Goal: Task Accomplishment & Management: Use online tool/utility

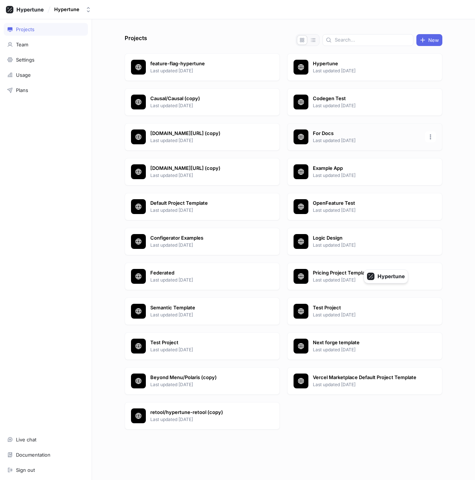
click at [330, 125] on div "For Docs Last updated [DATE]" at bounding box center [364, 136] width 155 height 27
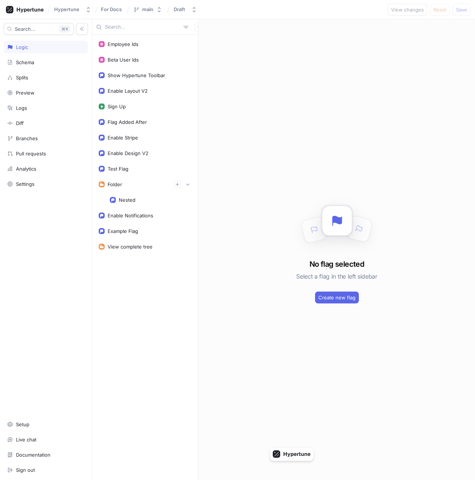
click at [265, 174] on div "No flag selected Select a flag in the left sidebar Create new flag" at bounding box center [337, 249] width 276 height 461
click at [136, 230] on div "Example Flag" at bounding box center [123, 231] width 30 height 6
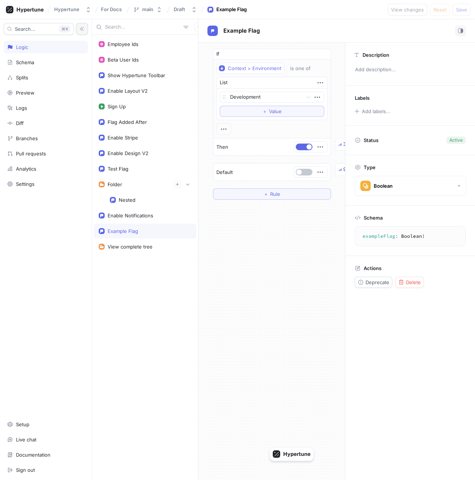
click at [81, 30] on icon "button" at bounding box center [81, 28] width 5 height 5
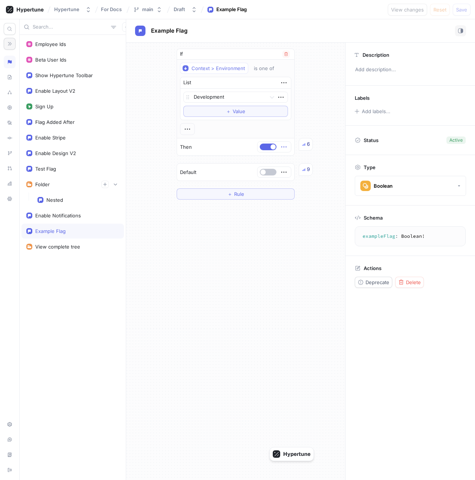
click at [283, 148] on icon "button" at bounding box center [284, 147] width 8 height 8
click at [290, 157] on div "Delete" at bounding box center [313, 160] width 63 height 13
click at [272, 147] on div "Select expression..." at bounding box center [253, 147] width 46 height 6
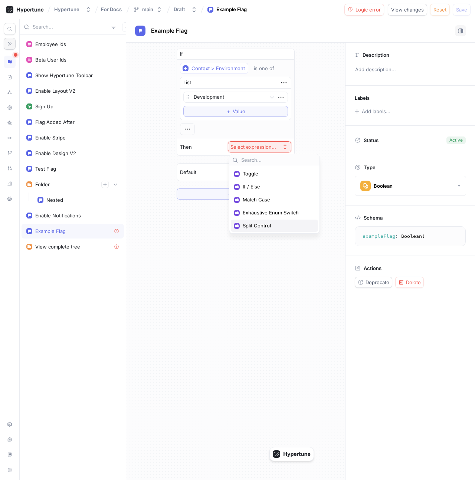
click at [263, 227] on span "Split Control" at bounding box center [277, 226] width 69 height 6
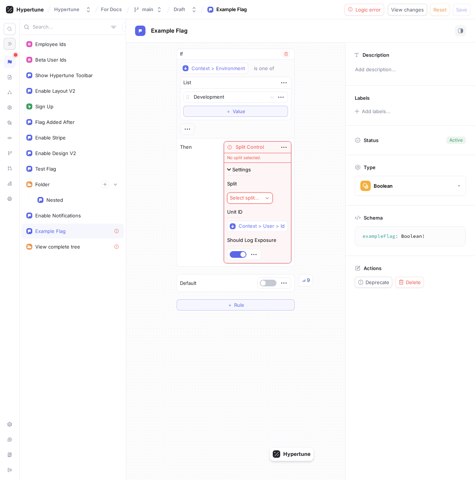
click at [255, 196] on div "Select split..." at bounding box center [244, 198] width 29 height 6
click at [263, 224] on span "Example Test" at bounding box center [276, 225] width 69 height 6
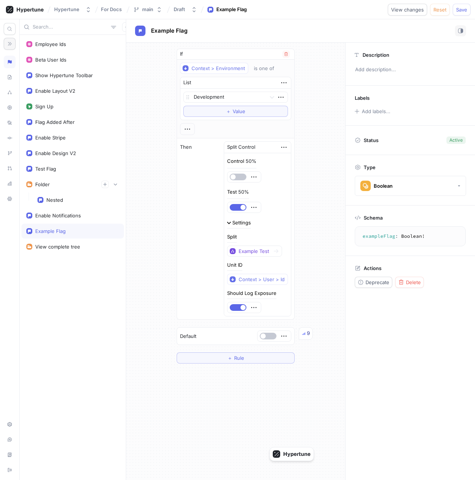
click at [239, 221] on div "Settings" at bounding box center [241, 222] width 19 height 5
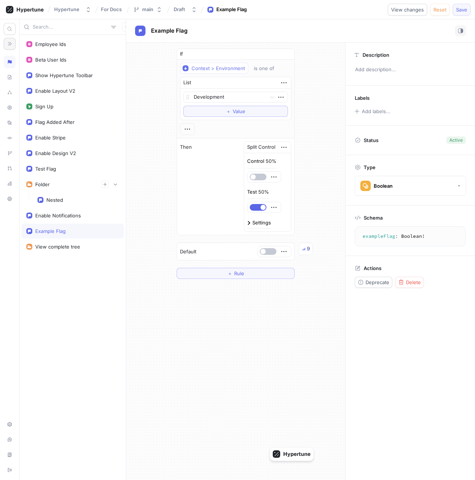
click at [463, 9] on span "Save" at bounding box center [461, 9] width 11 height 4
click at [256, 180] on button "button" at bounding box center [255, 177] width 17 height 7
click at [257, 210] on button "button" at bounding box center [255, 207] width 17 height 7
click at [459, 10] on span "Save" at bounding box center [461, 9] width 11 height 4
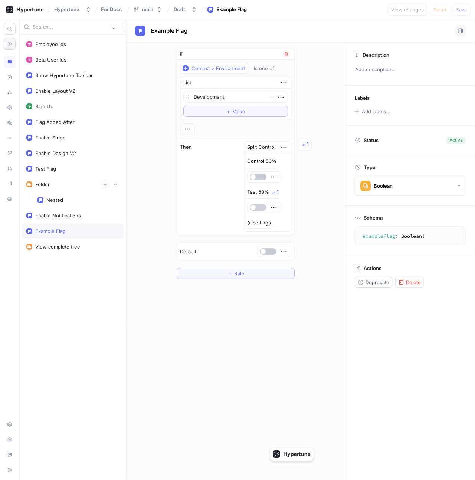
click at [260, 209] on button "button" at bounding box center [258, 207] width 17 height 7
click at [457, 8] on span "Save" at bounding box center [461, 9] width 11 height 4
click at [66, 202] on div "Nested" at bounding box center [78, 200] width 82 height 6
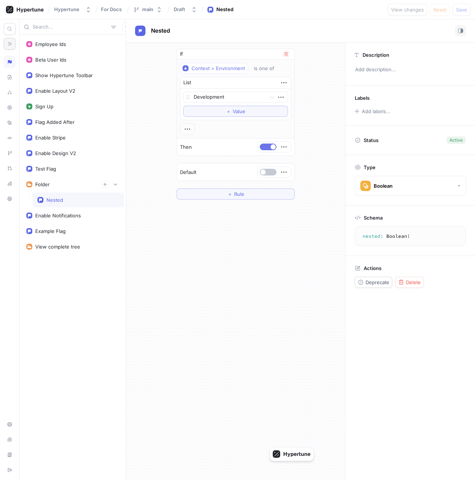
click at [269, 148] on button "button" at bounding box center [268, 147] width 17 height 7
click at [464, 9] on span "Save" at bounding box center [461, 9] width 11 height 4
click at [64, 228] on div "Example Flag" at bounding box center [50, 231] width 30 height 6
type textarea "exampleFlag: Boolean!"
